Goal: Task Accomplishment & Management: Manage account settings

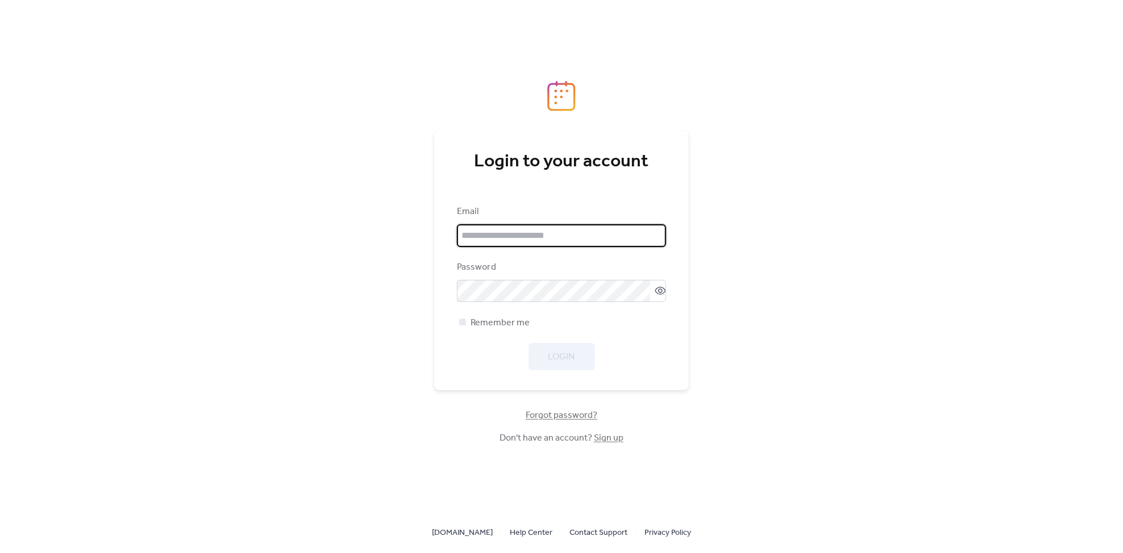
type input "**********"
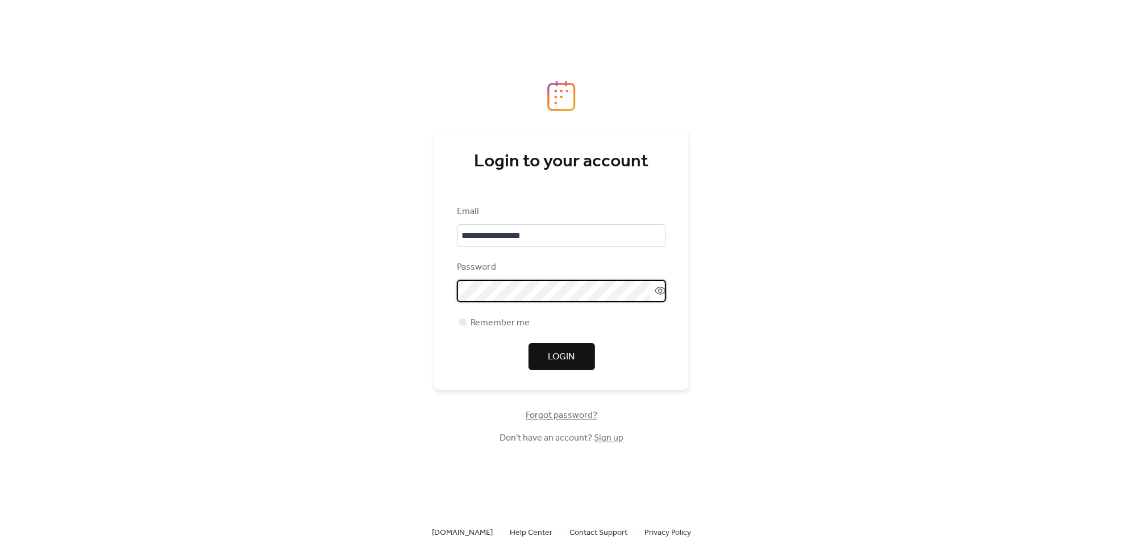
click at [739, 319] on div "**********" at bounding box center [561, 276] width 1123 height 553
click at [571, 355] on span "Login" at bounding box center [561, 358] width 27 height 14
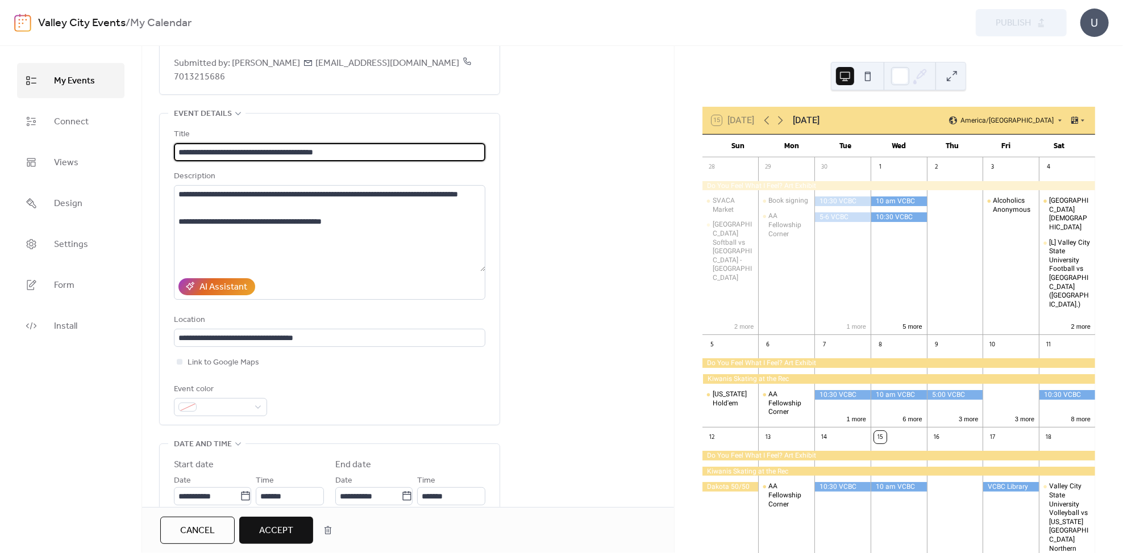
scroll to position [189, 0]
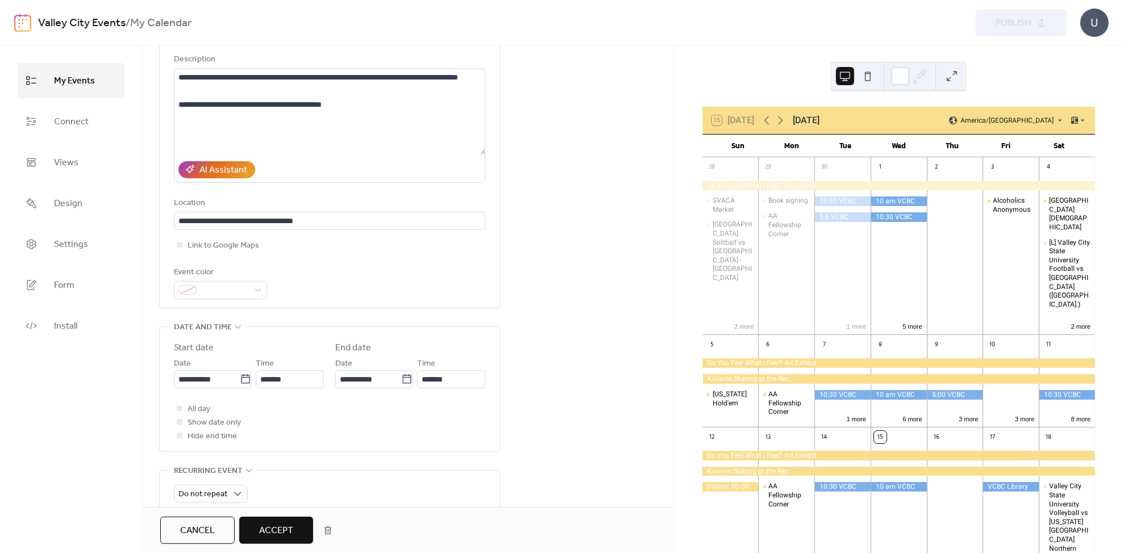
click at [278, 519] on button "Accept" at bounding box center [276, 530] width 74 height 27
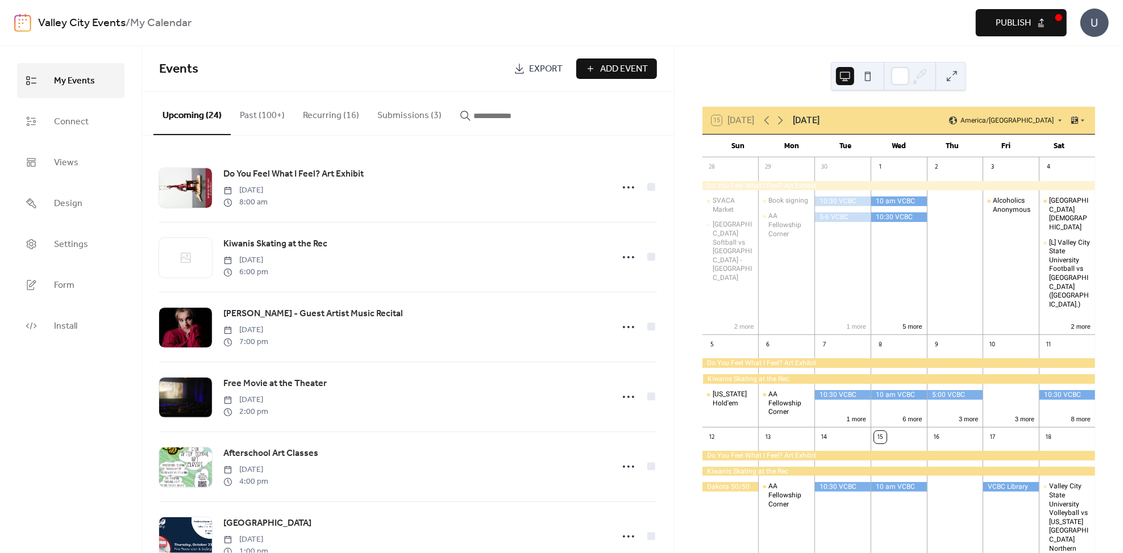
click at [402, 110] on button "Submissions (3)" at bounding box center [409, 113] width 82 height 42
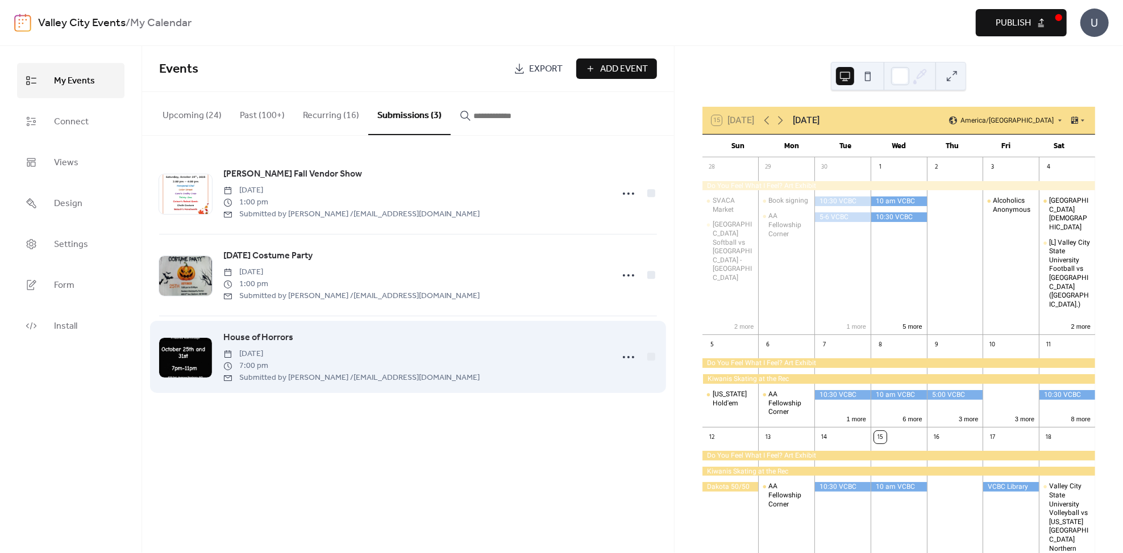
click at [428, 335] on div "House of Horrors [DATE] 7:00 pm Submitted by [PERSON_NAME] / [EMAIL_ADDRESS][DO…" at bounding box center [414, 357] width 382 height 53
click at [261, 336] on span "House of Horrors" at bounding box center [258, 338] width 70 height 14
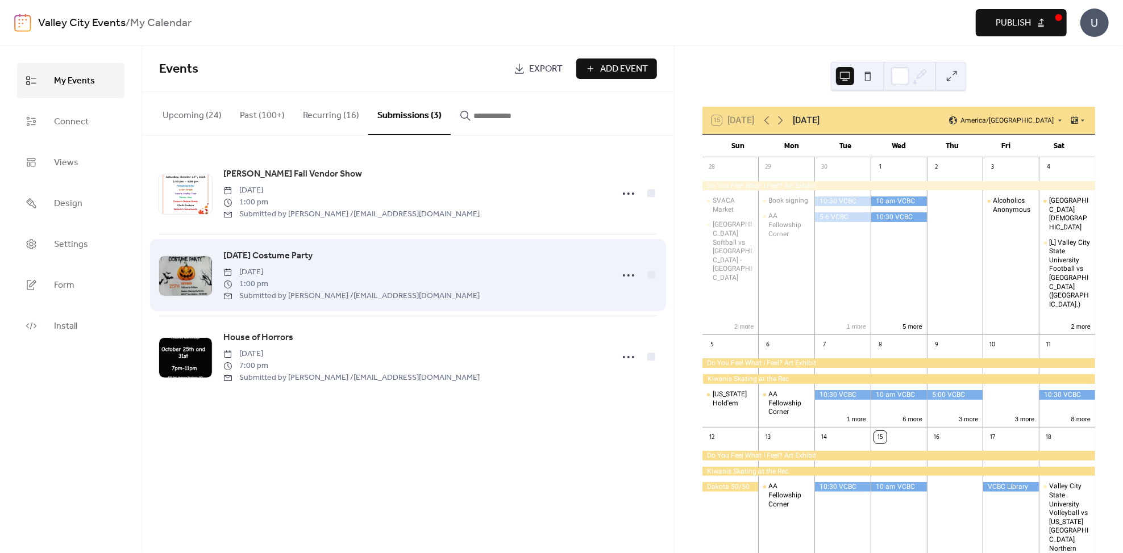
click at [403, 272] on span "[DATE]" at bounding box center [351, 272] width 256 height 12
click at [270, 251] on span "[DATE] Costume Party" at bounding box center [267, 256] width 89 height 14
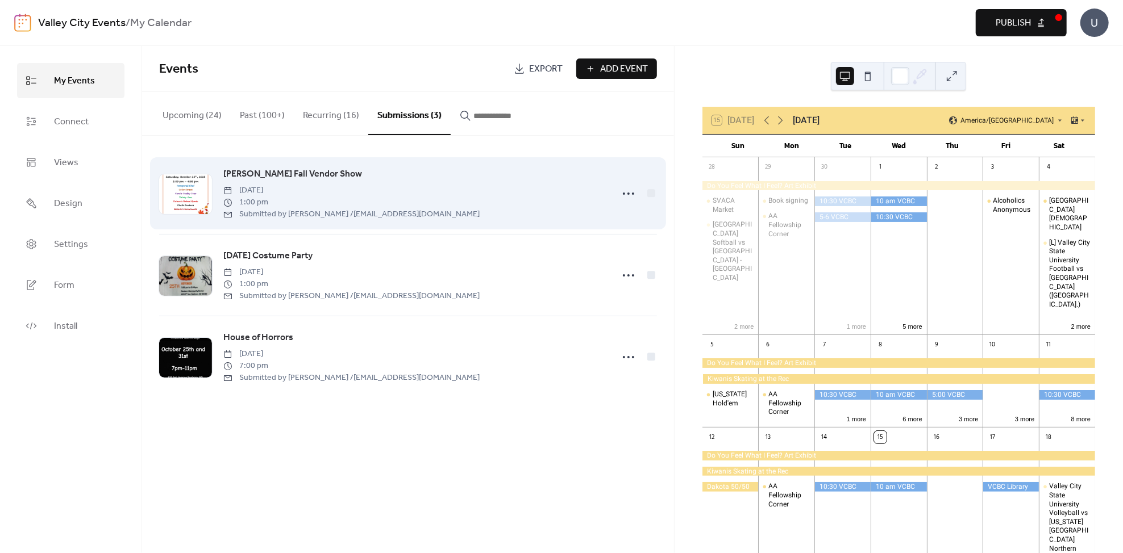
click at [357, 174] on div "[PERSON_NAME] Fall Vendor Show [DATE] 1:00 pm Submitted by [PERSON_NAME] / [EMA…" at bounding box center [414, 193] width 382 height 53
click at [632, 194] on icon at bounding box center [628, 194] width 18 height 18
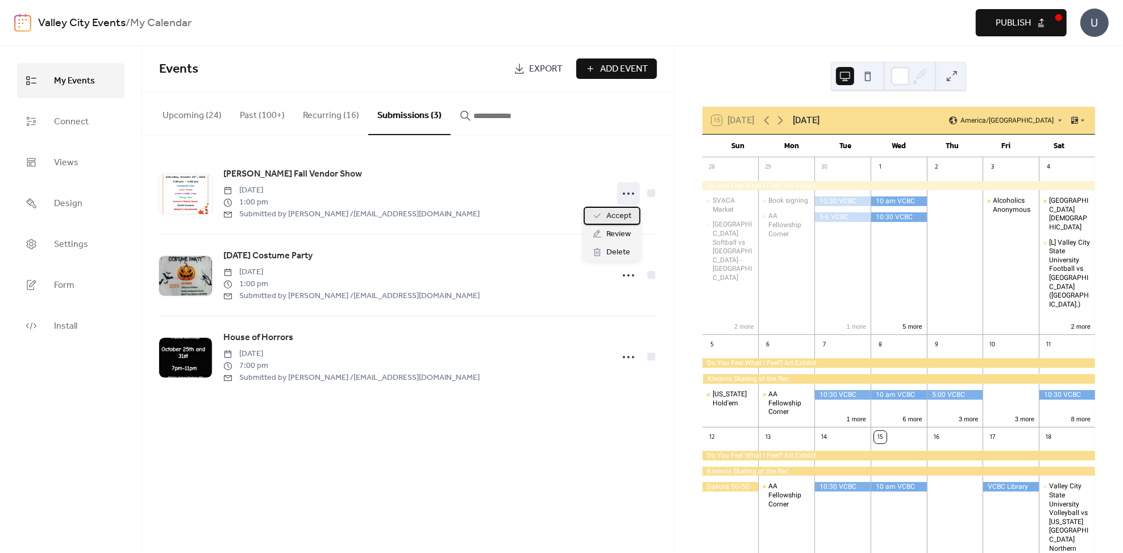
click at [618, 219] on span "Accept" at bounding box center [618, 217] width 25 height 14
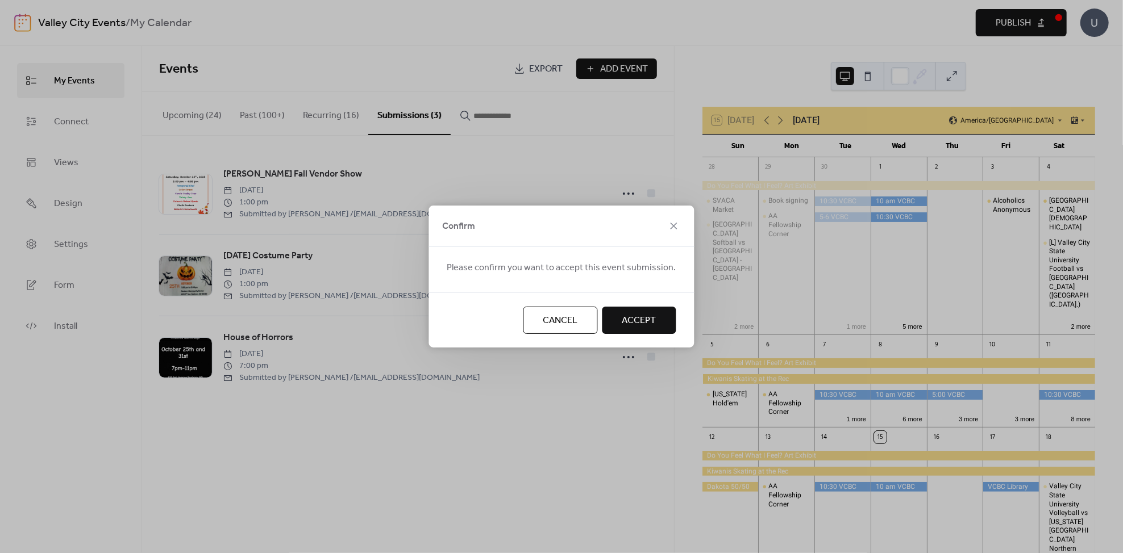
click at [632, 314] on span "Accept" at bounding box center [639, 321] width 34 height 14
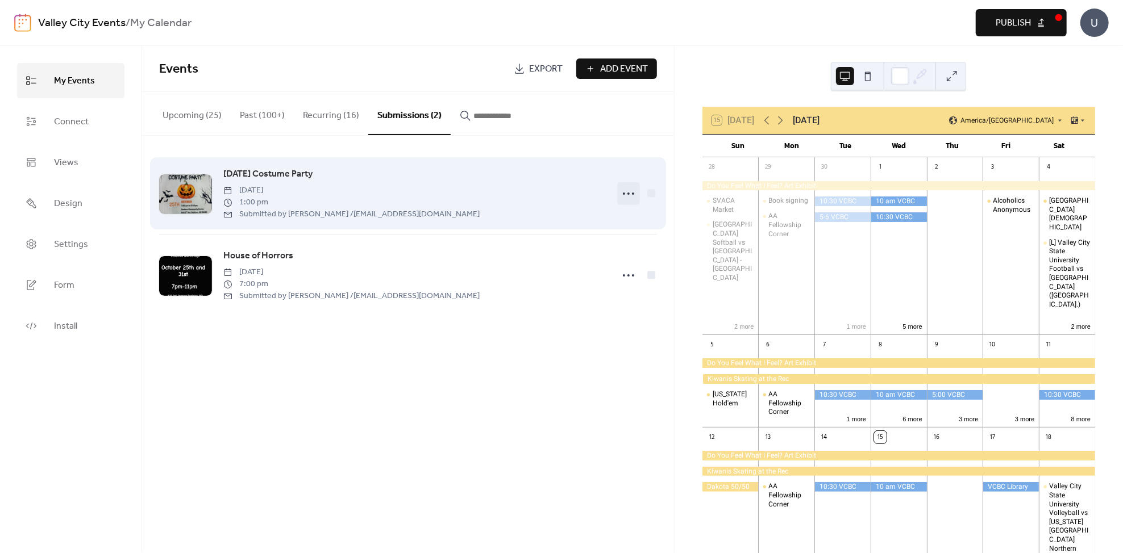
click at [620, 193] on icon at bounding box center [628, 194] width 18 height 18
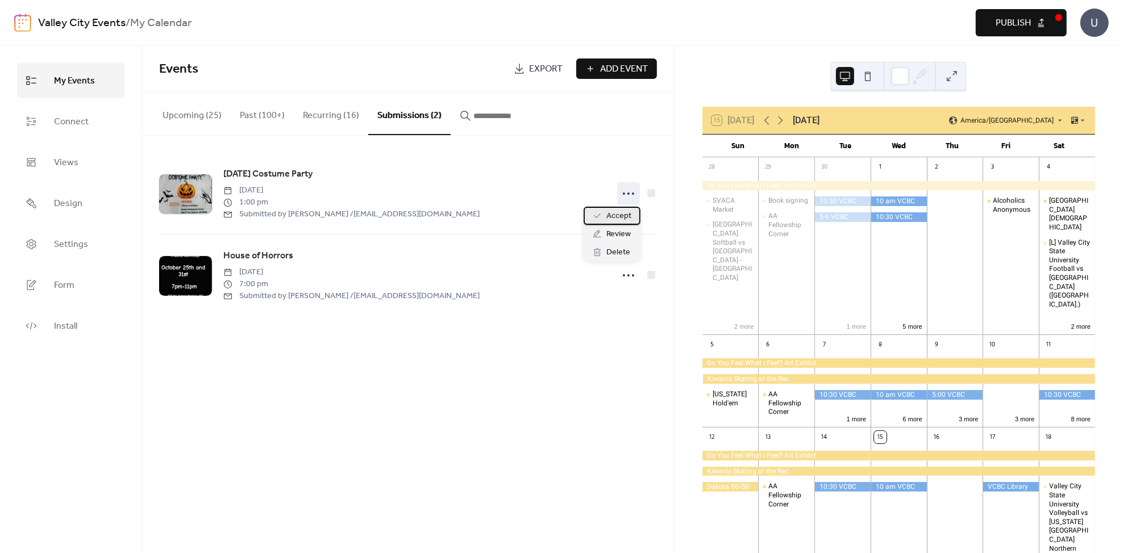
click at [619, 214] on span "Accept" at bounding box center [618, 217] width 25 height 14
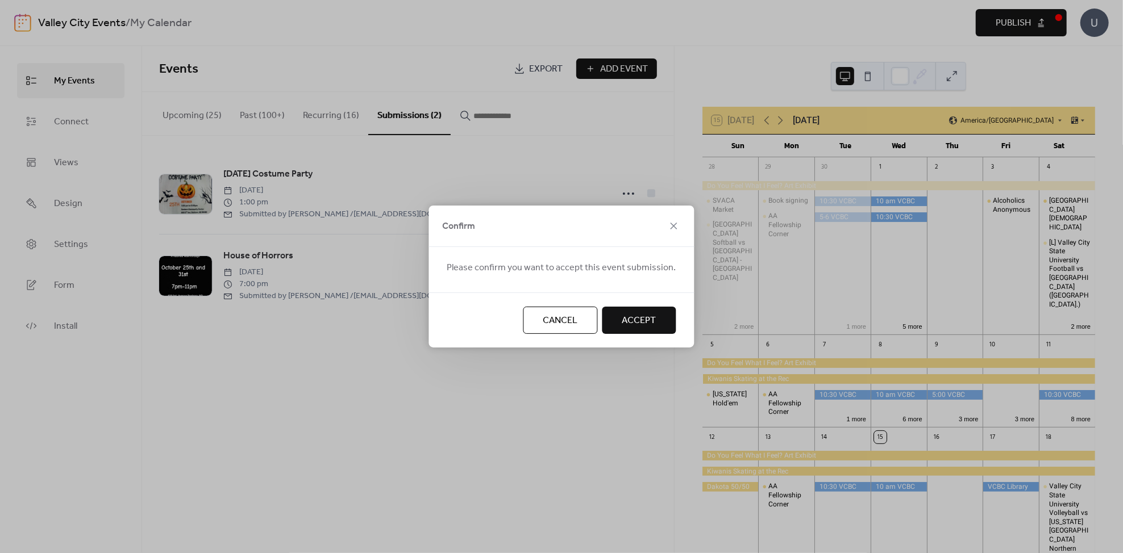
click at [623, 312] on button "Accept" at bounding box center [639, 320] width 74 height 27
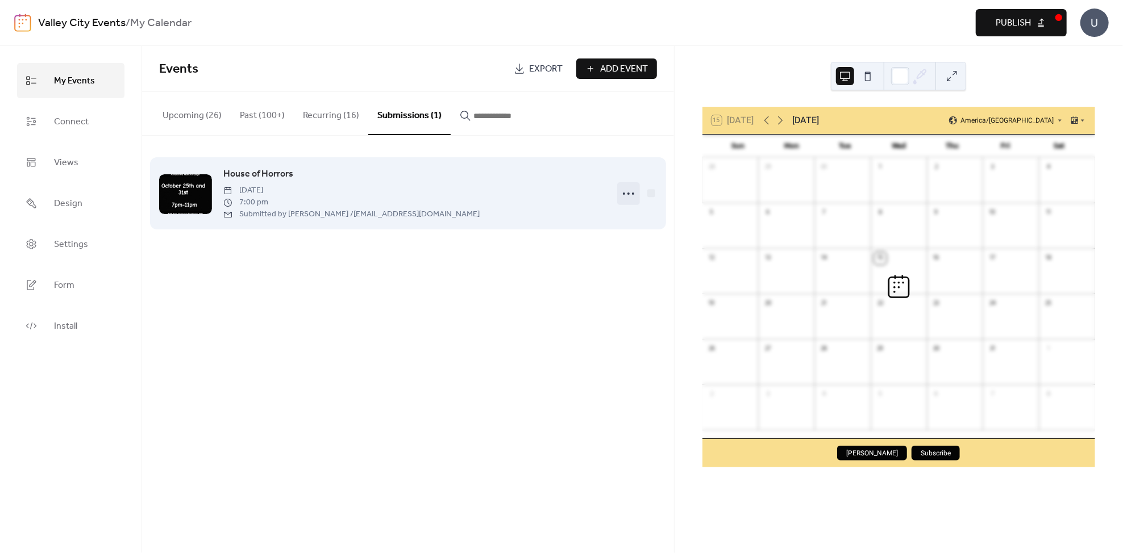
click at [624, 197] on icon at bounding box center [628, 194] width 18 height 18
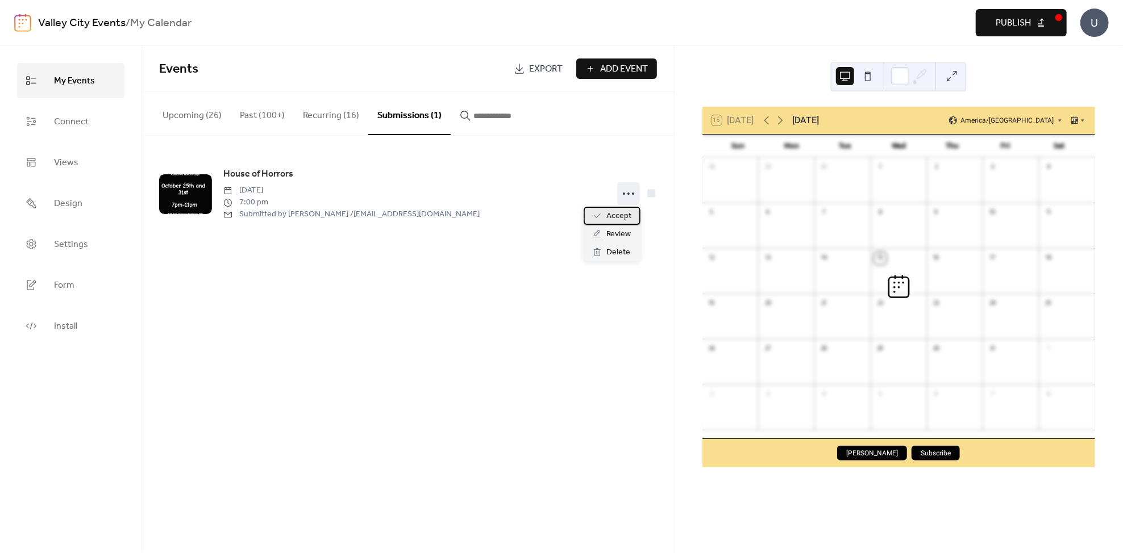
click at [622, 214] on span "Accept" at bounding box center [618, 217] width 25 height 14
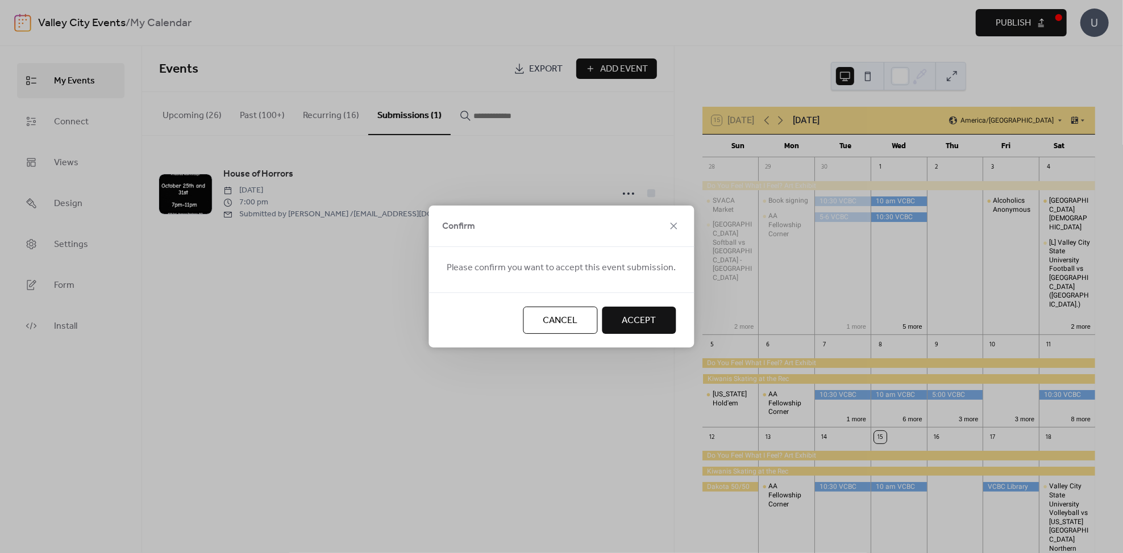
click at [635, 330] on button "Accept" at bounding box center [639, 320] width 74 height 27
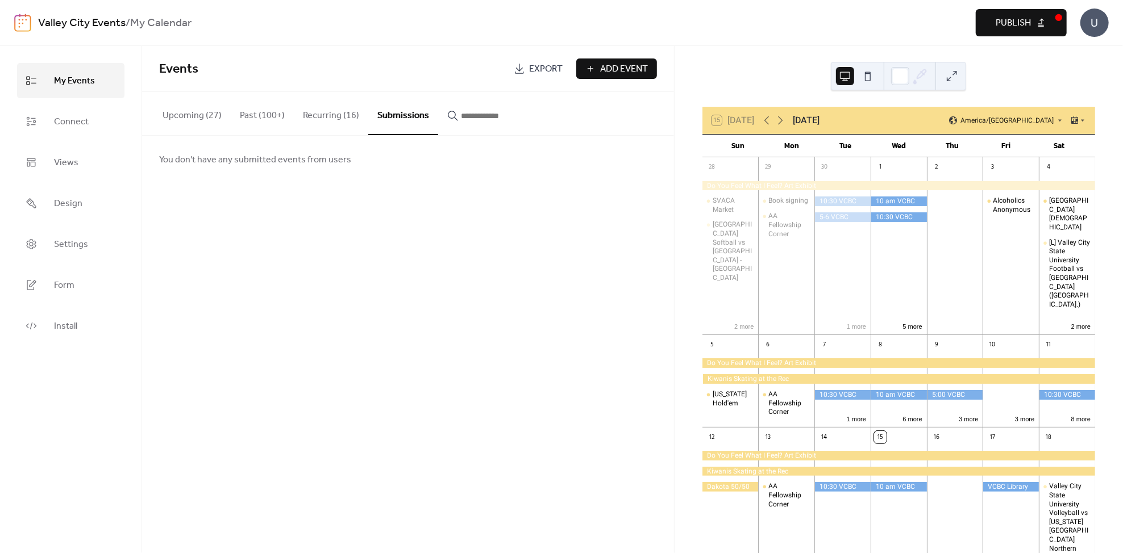
click at [1035, 26] on button "Publish" at bounding box center [1021, 22] width 91 height 27
